Goal: Navigation & Orientation: Find specific page/section

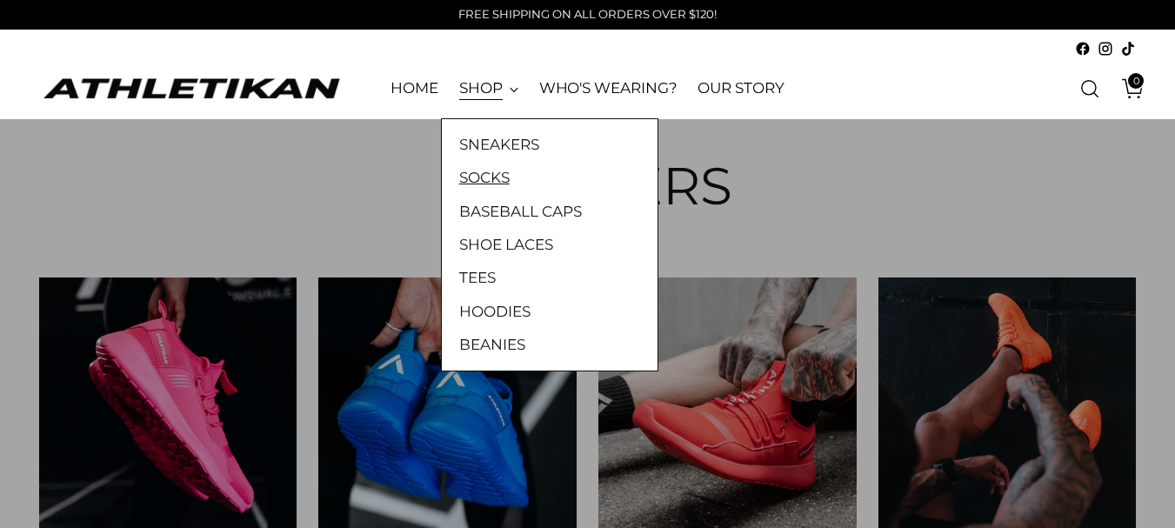
click at [489, 181] on link "SOCKS" at bounding box center [549, 177] width 181 height 23
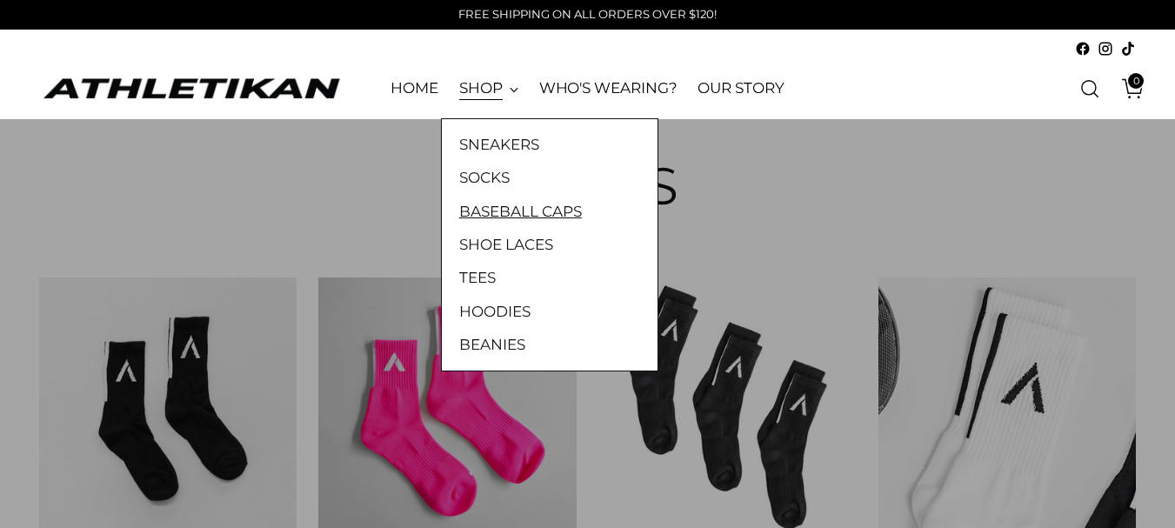
click at [514, 202] on link "BASEBALL CAPS" at bounding box center [549, 211] width 181 height 23
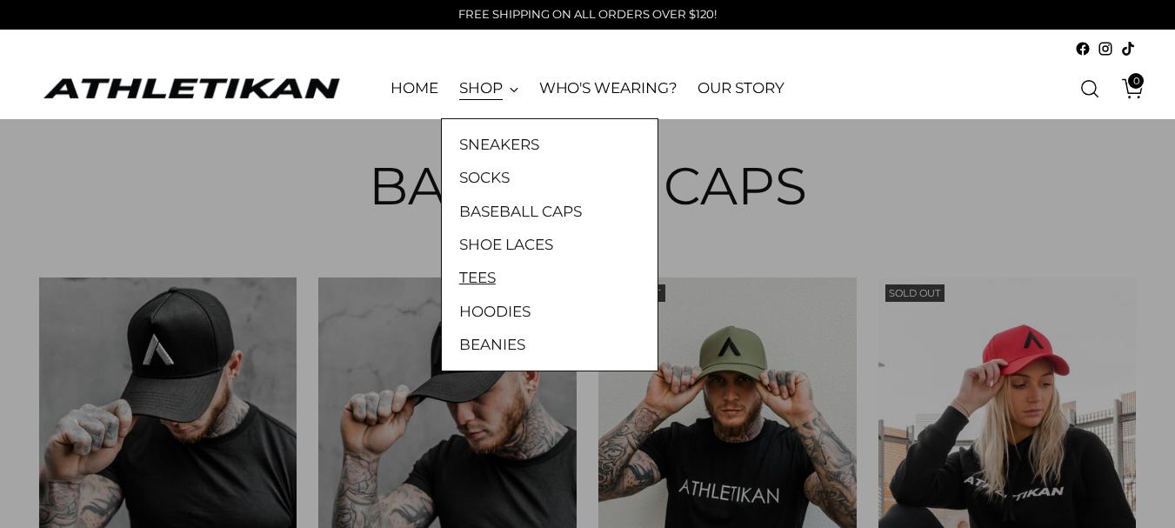
click at [485, 269] on link "TEES" at bounding box center [549, 277] width 181 height 23
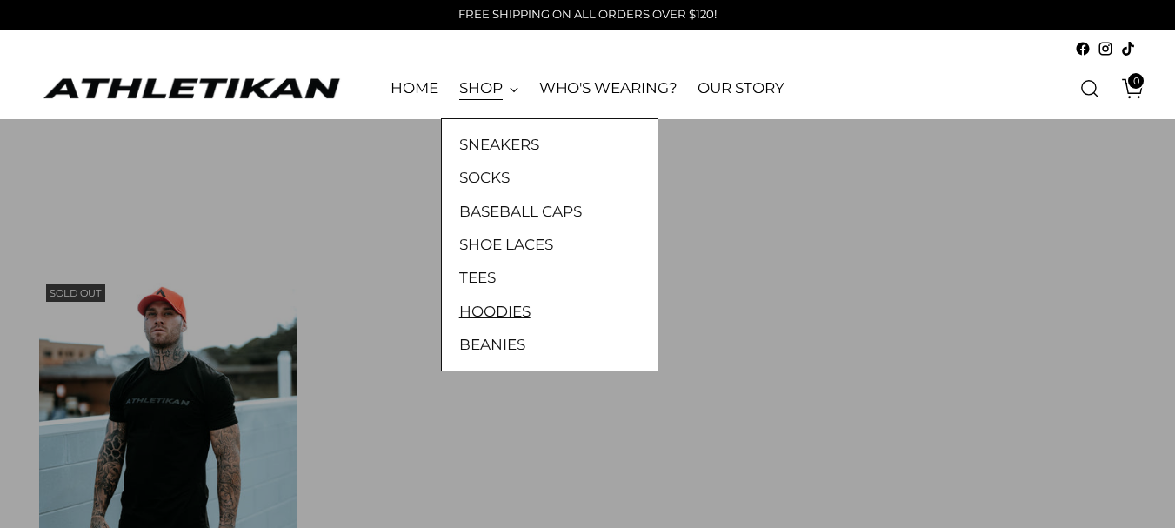
click at [495, 309] on link "HOODIES" at bounding box center [549, 311] width 181 height 23
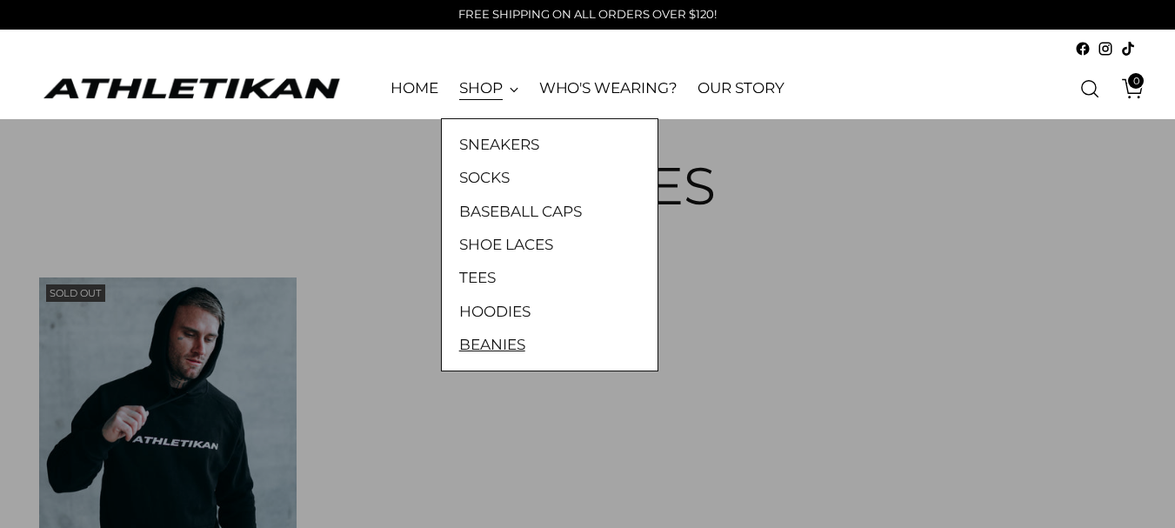
click at [502, 342] on link "BEANIES" at bounding box center [549, 344] width 181 height 23
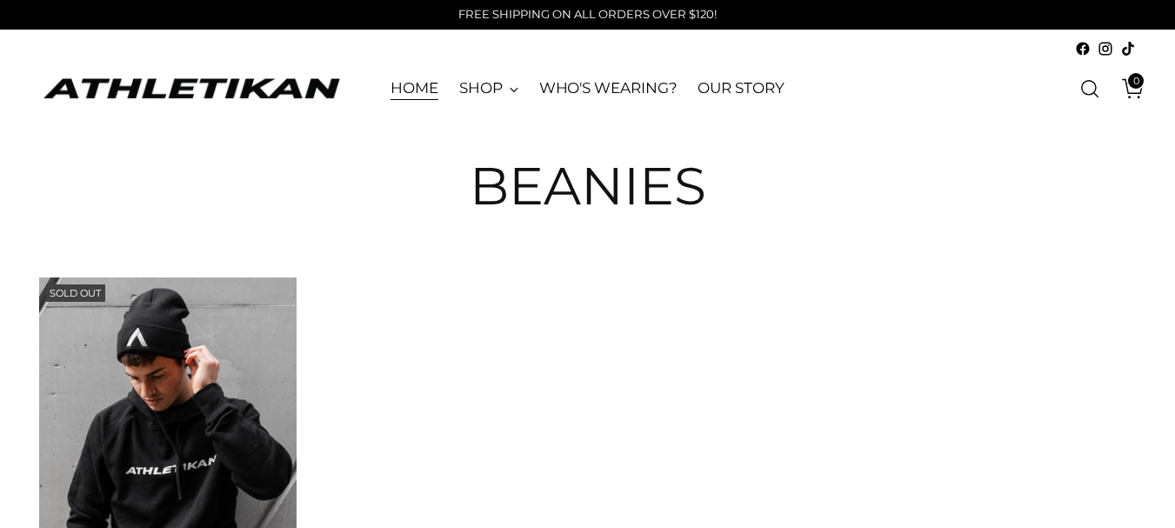
click at [428, 85] on link "HOME" at bounding box center [414, 89] width 48 height 38
